Goal: Find specific page/section: Find specific page/section

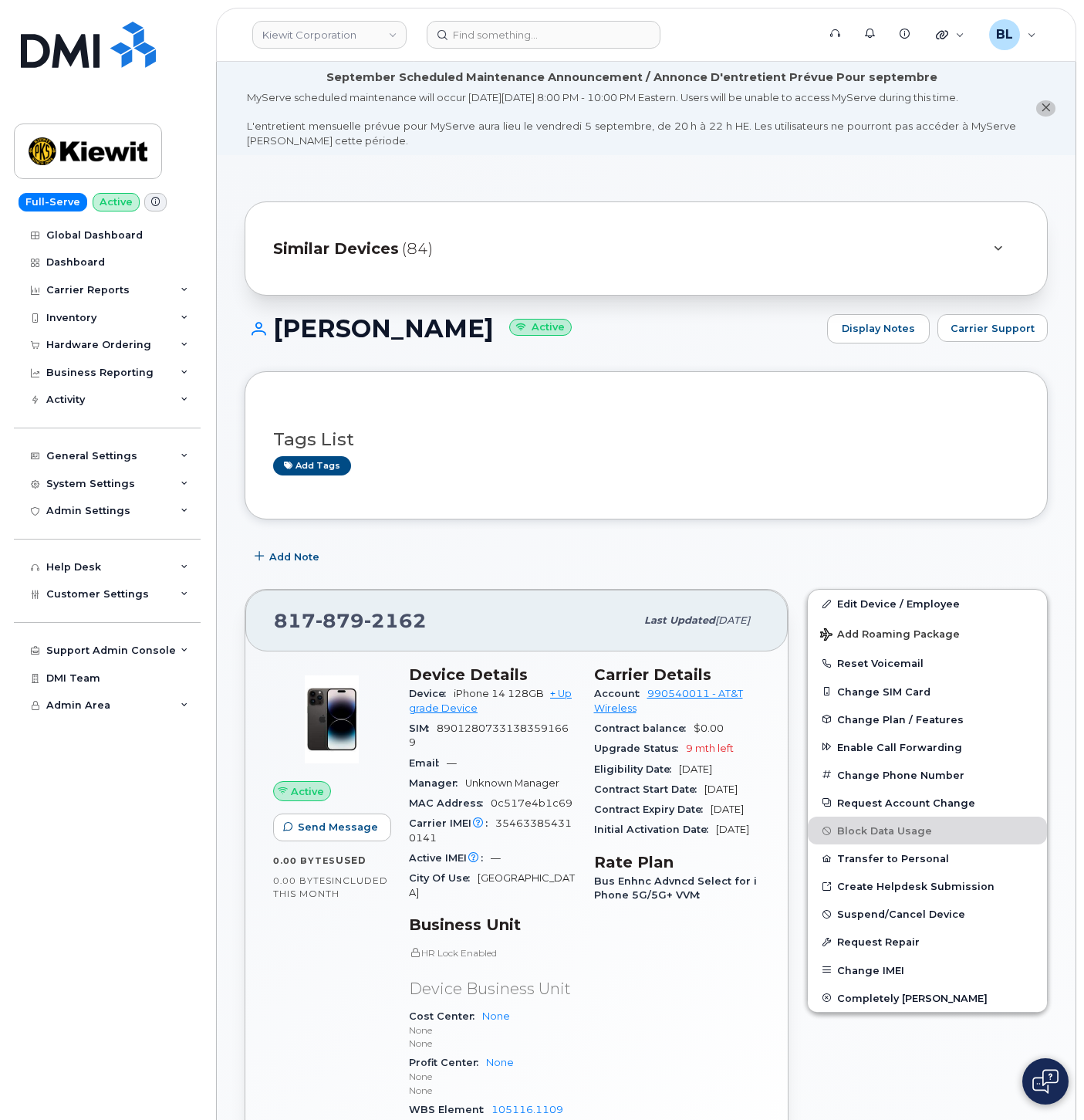
scroll to position [91, 0]
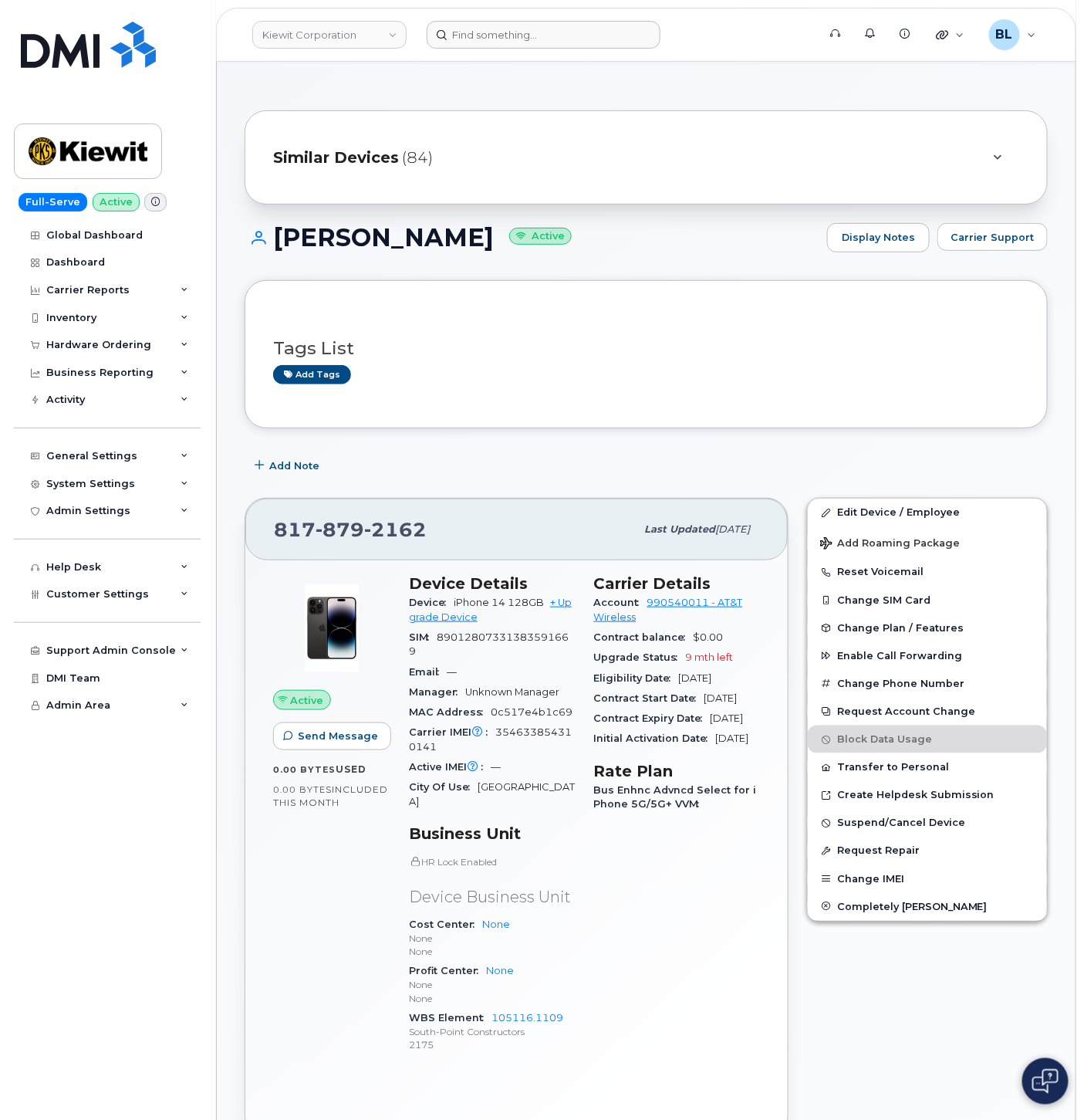
click at [525, 44] on header "Kiewit Corporation Support Alerts Knowledge Base Quicklinks Suspend / Cancel De…" at bounding box center [646, 35] width 860 height 54
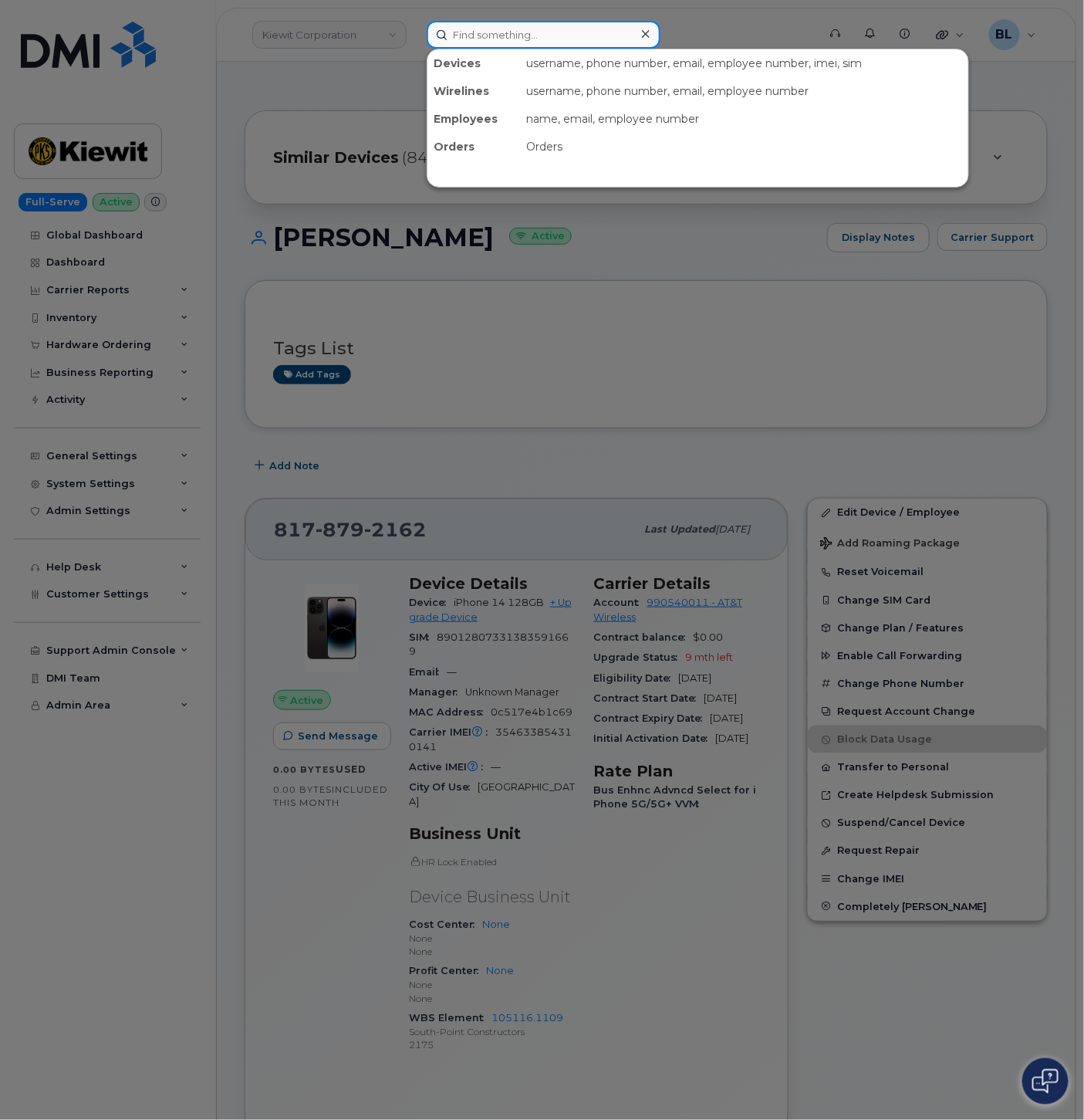
click at [530, 38] on input at bounding box center [543, 35] width 234 height 28
paste input "6142085682"
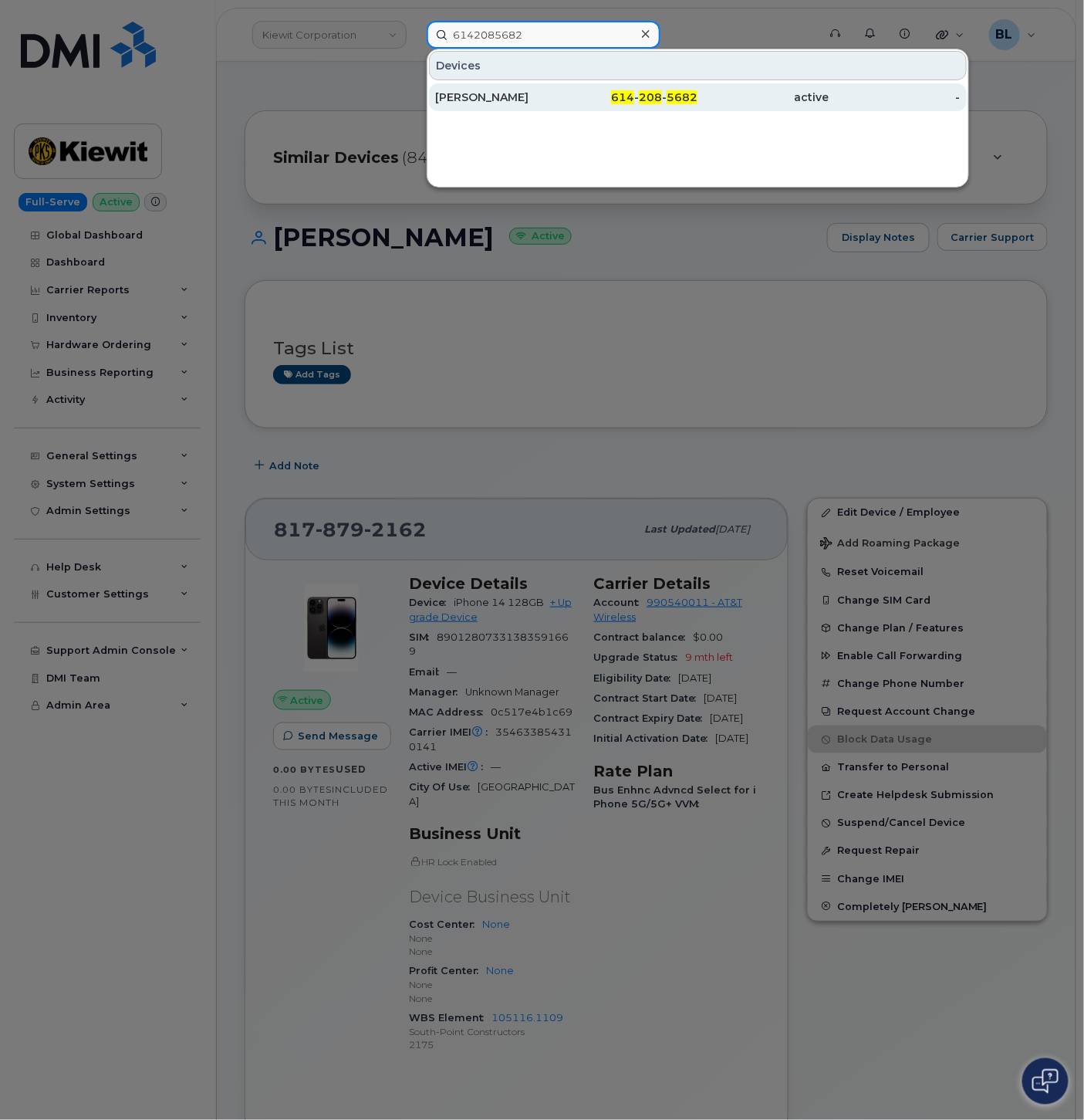
type input "6142085682"
click at [627, 104] on div "614 - 208 - 5682" at bounding box center [631, 97] width 131 height 28
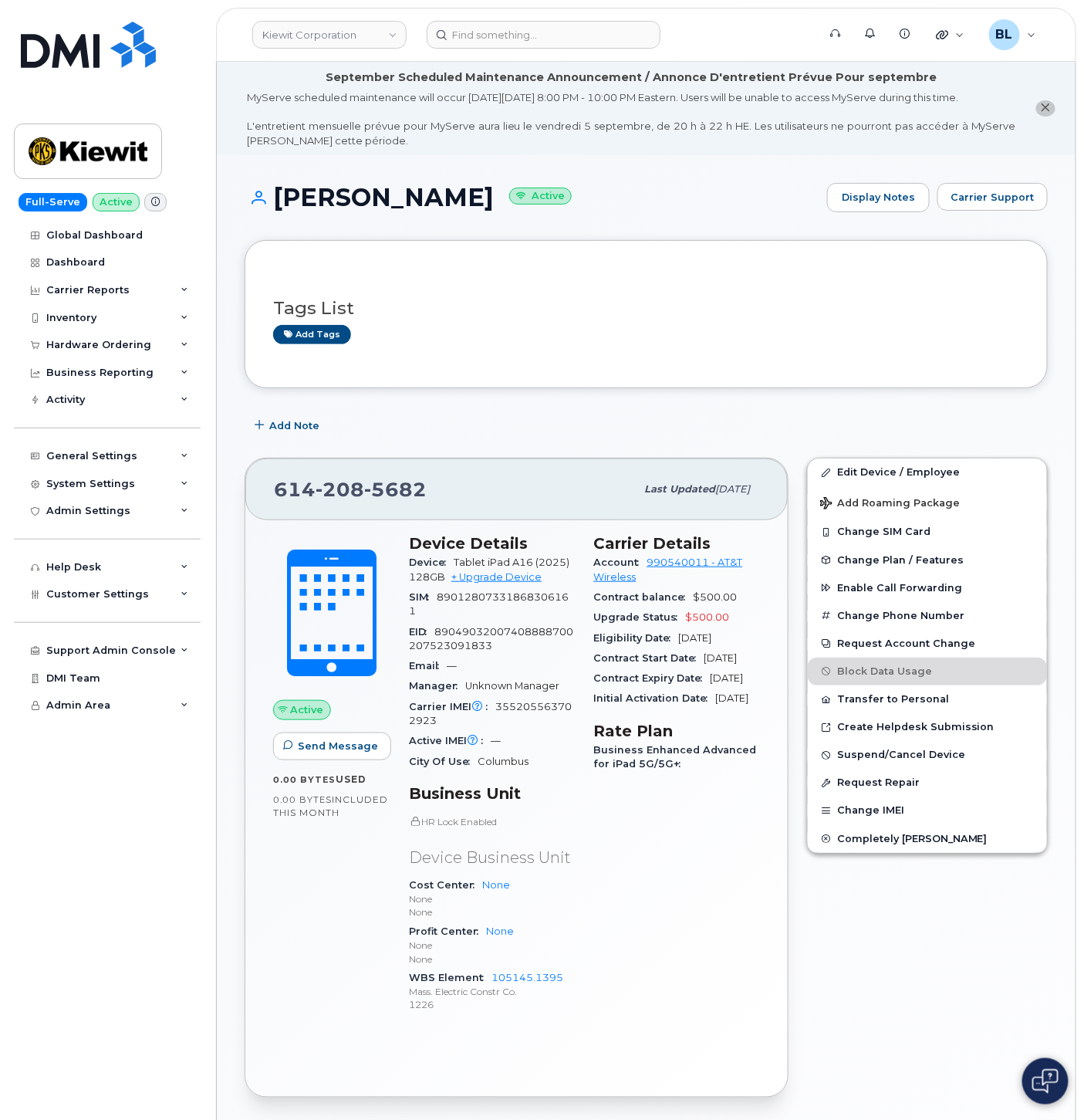
scroll to position [668, 0]
